Goal: Information Seeking & Learning: Learn about a topic

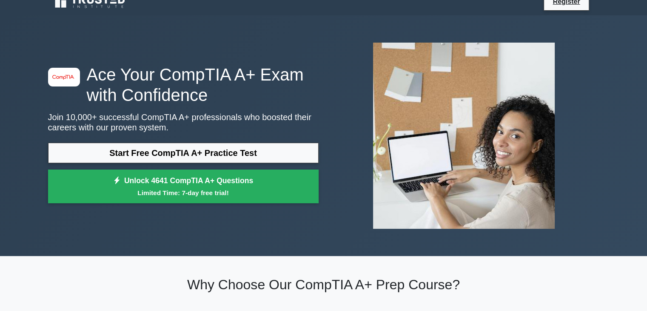
scroll to position [13, 0]
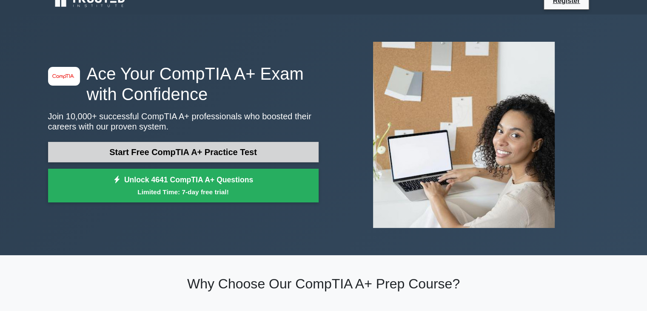
click at [216, 156] on link "Start Free CompTIA A+ Practice Test" at bounding box center [183, 152] width 271 height 20
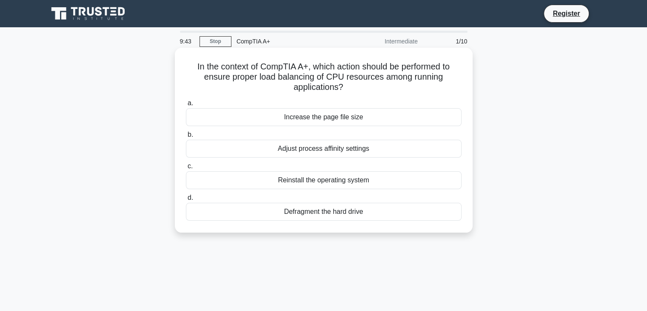
click at [295, 214] on div "Defragment the hard drive" at bounding box center [324, 212] width 276 height 18
click at [186, 200] on input "d. Defragment the hard drive" at bounding box center [186, 198] width 0 height 6
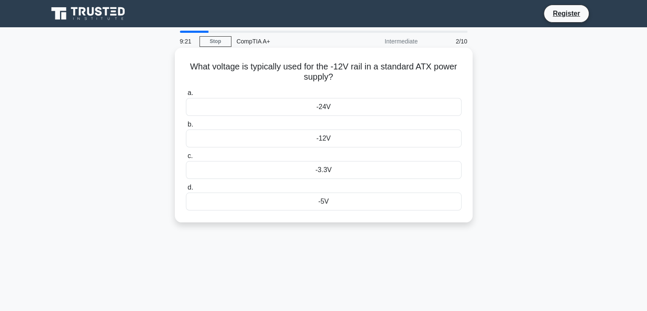
click at [322, 140] on div "-12V" at bounding box center [324, 138] width 276 height 18
click at [186, 127] on input "b. -12V" at bounding box center [186, 125] width 0 height 6
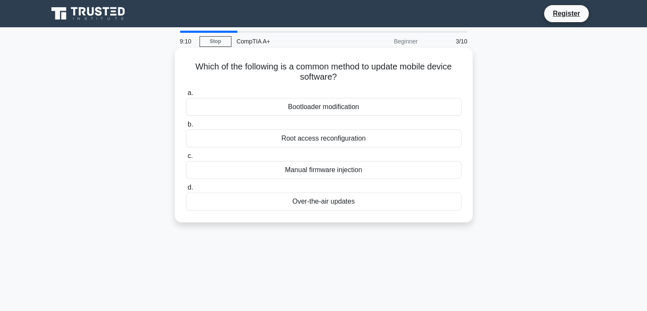
click at [315, 201] on div "Over-the-air updates" at bounding box center [324, 201] width 276 height 18
click at [186, 190] on input "d. Over-the-air updates" at bounding box center [186, 188] width 0 height 6
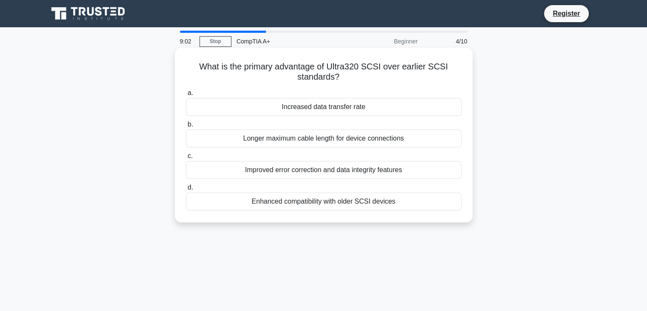
click at [324, 106] on div "Increased data transfer rate" at bounding box center [324, 107] width 276 height 18
click at [186, 96] on input "a. Increased data transfer rate" at bounding box center [186, 93] width 0 height 6
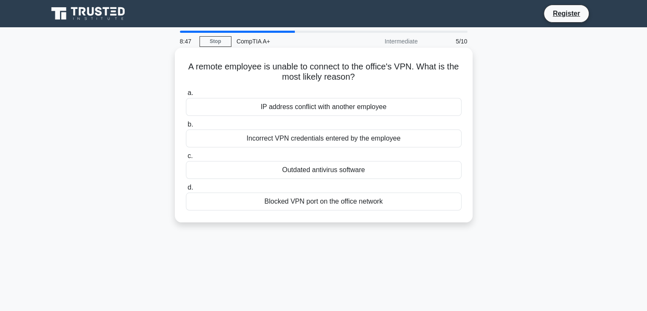
click at [354, 137] on div "Incorrect VPN credentials entered by the employee" at bounding box center [324, 138] width 276 height 18
click at [186, 127] on input "b. Incorrect VPN credentials entered by the employee" at bounding box center [186, 125] width 0 height 6
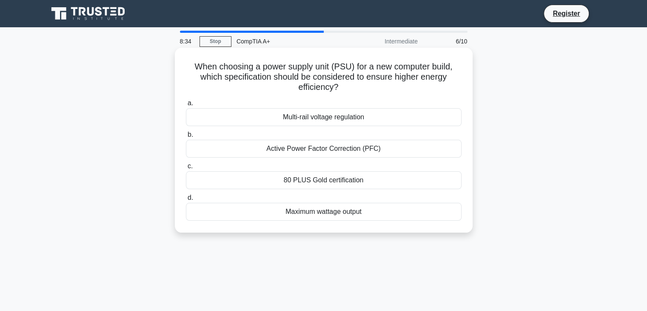
click at [329, 176] on div "80 PLUS Gold certification" at bounding box center [324, 180] width 276 height 18
click at [186, 169] on input "c. 80 PLUS Gold certification" at bounding box center [186, 166] width 0 height 6
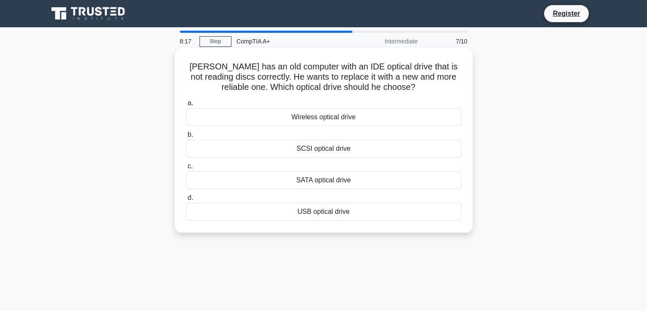
click at [310, 213] on div "USB optical drive" at bounding box center [324, 212] width 276 height 18
click at [186, 200] on input "d. USB optical drive" at bounding box center [186, 198] width 0 height 6
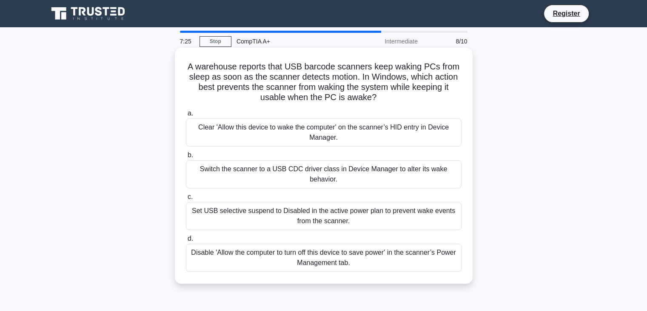
click at [302, 264] on div "Disable 'Allow the computer to turn off this device to save power' in the scann…" at bounding box center [324, 257] width 276 height 28
click at [186, 241] on input "d. Disable 'Allow the computer to turn off this device to save power' in the sc…" at bounding box center [186, 239] width 0 height 6
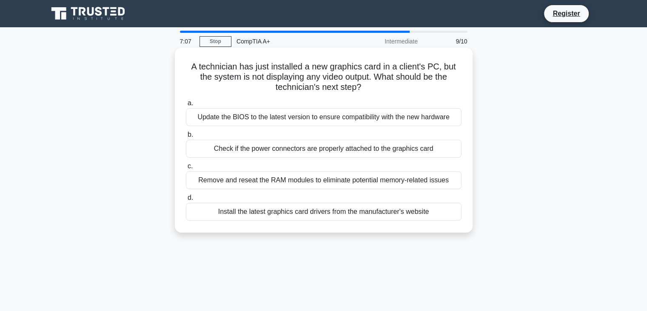
click at [345, 151] on div "Check if the power connectors are properly attached to the graphics card" at bounding box center [324, 149] width 276 height 18
click at [186, 137] on input "b. Check if the power connectors are properly attached to the graphics card" at bounding box center [186, 135] width 0 height 6
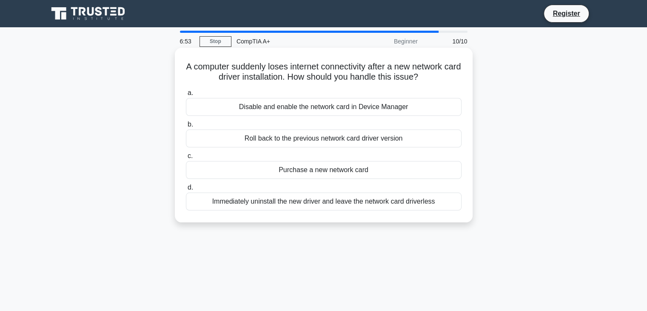
click at [337, 106] on div "Disable and enable the network card in Device Manager" at bounding box center [324, 107] width 276 height 18
click at [186, 96] on input "a. Disable and enable the network card in Device Manager" at bounding box center [186, 93] width 0 height 6
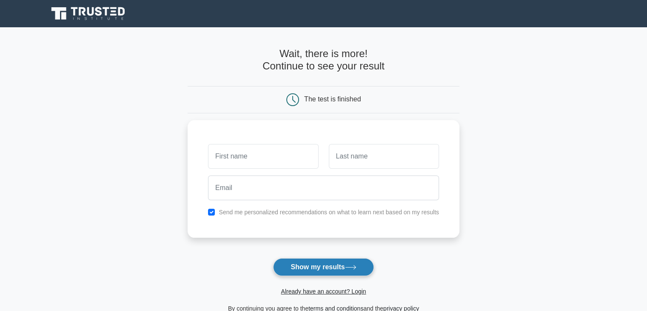
click at [323, 274] on button "Show my results" at bounding box center [323, 267] width 100 height 18
